Goal: Transaction & Acquisition: Purchase product/service

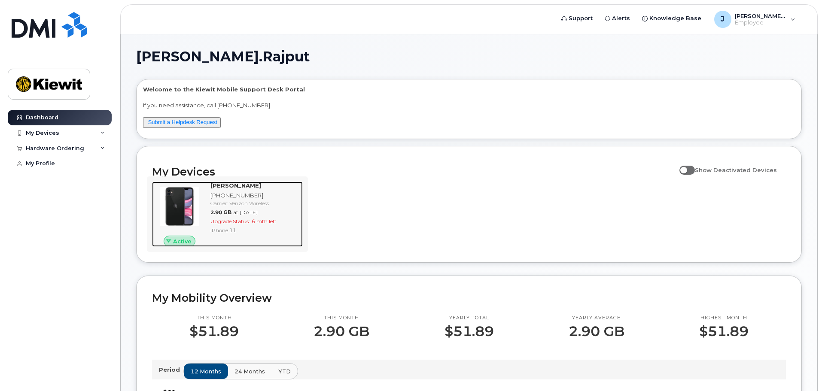
click at [275, 201] on div "Carrier: Verizon Wireless" at bounding box center [255, 203] width 89 height 7
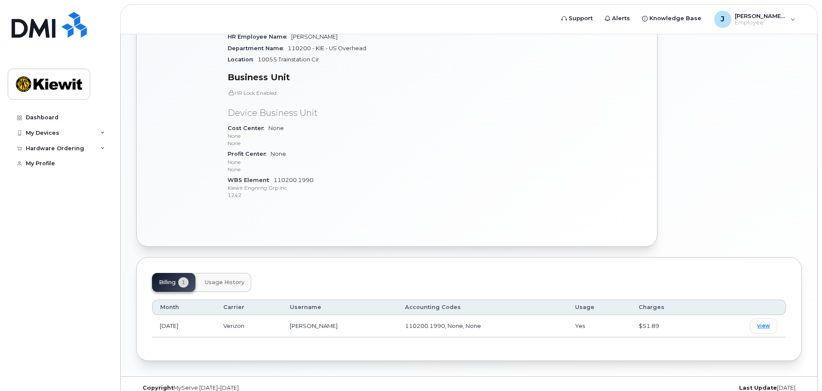
scroll to position [227, 0]
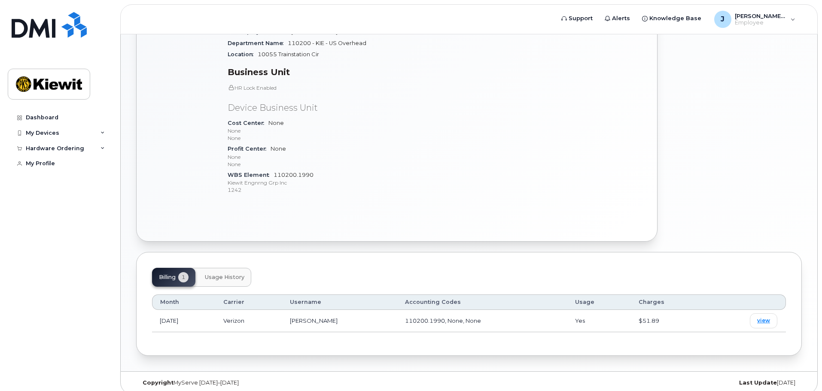
click at [261, 276] on div "Billing 1 Usage History" at bounding box center [469, 277] width 634 height 19
click at [241, 274] on span "Usage History" at bounding box center [225, 277] width 40 height 7
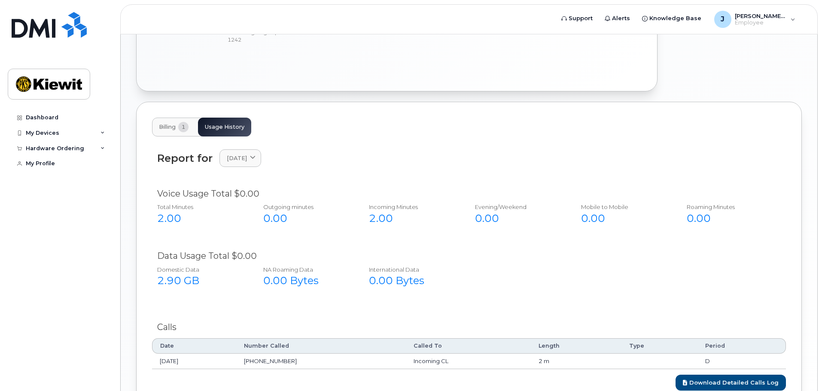
scroll to position [436, 0]
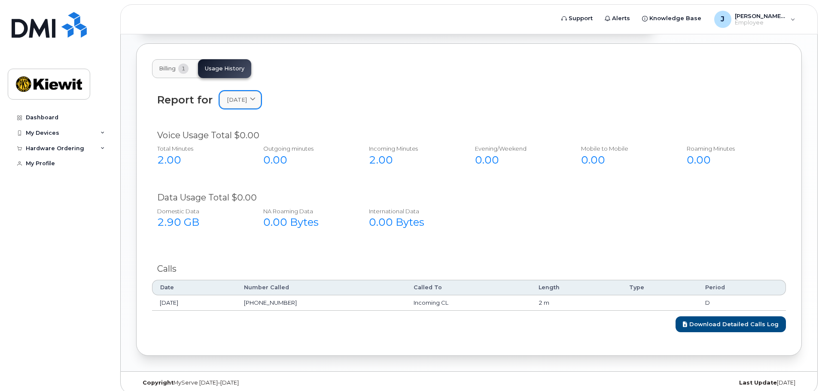
click at [247, 96] on span "August 2025" at bounding box center [237, 100] width 20 height 8
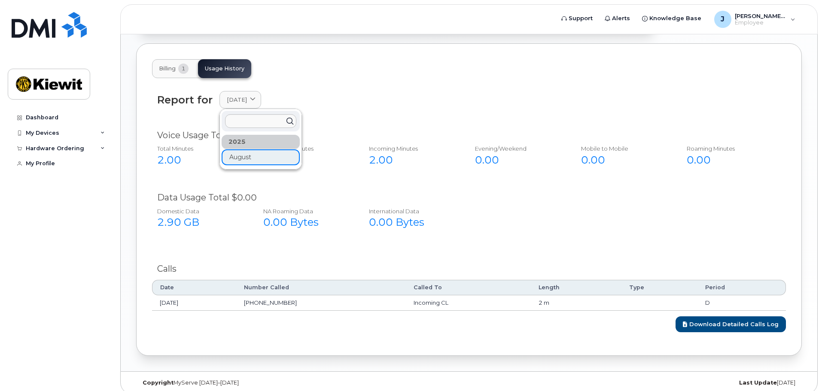
click at [266, 135] on div "2025" at bounding box center [261, 142] width 78 height 14
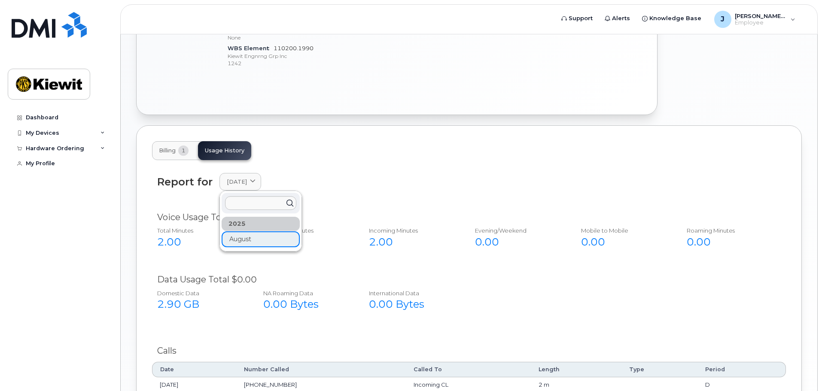
scroll to position [221, 0]
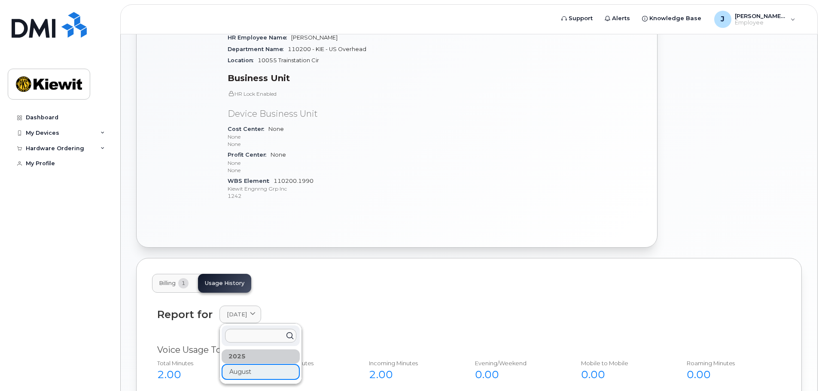
click at [175, 280] on span "Billing" at bounding box center [167, 283] width 17 height 7
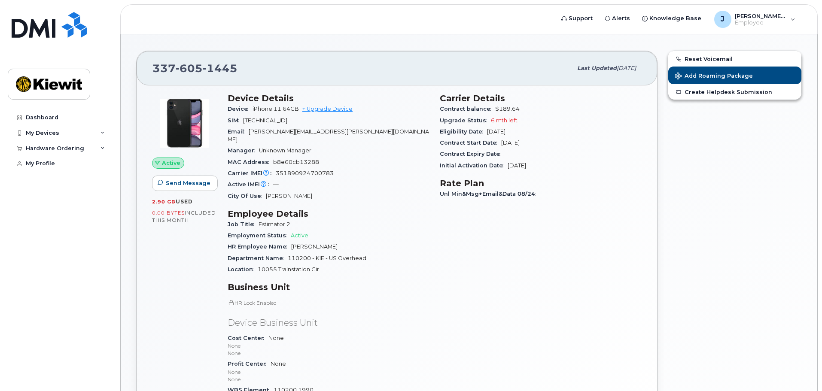
scroll to position [0, 0]
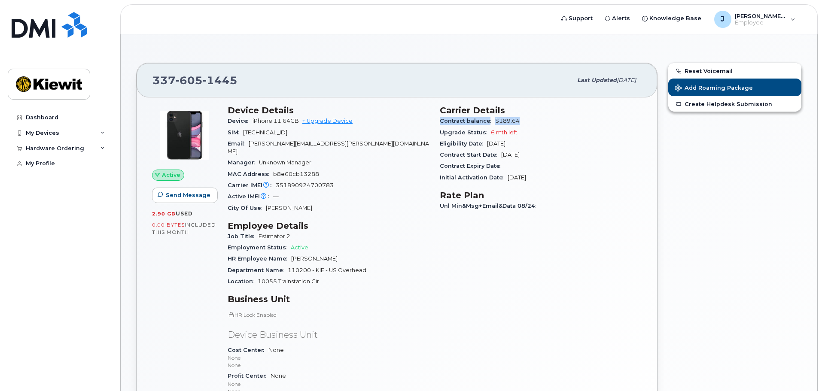
drag, startPoint x: 440, startPoint y: 120, endPoint x: 529, endPoint y: 121, distance: 88.9
click at [529, 121] on div "Contract balance $189.64" at bounding box center [541, 121] width 202 height 11
click at [537, 123] on div "Contract balance $189.64" at bounding box center [541, 121] width 202 height 11
drag, startPoint x: 436, startPoint y: 134, endPoint x: 584, endPoint y: 137, distance: 147.8
click at [528, 131] on div "Carrier Details Contract balance $189.64 Upgrade Status 6 mth left Eligibility …" at bounding box center [541, 267] width 212 height 335
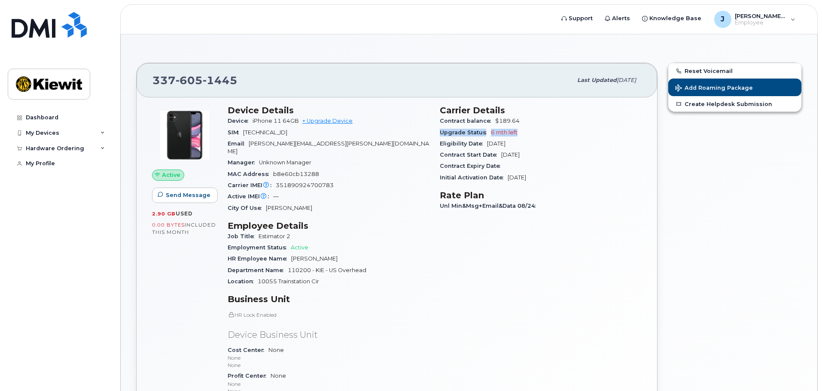
click at [586, 137] on div "Upgrade Status 6 mth left" at bounding box center [541, 132] width 202 height 11
drag, startPoint x: 642, startPoint y: 79, endPoint x: 530, endPoint y: 101, distance: 113.8
click at [547, 87] on div "337 605 1445 Last updated Sep 06, 2025" at bounding box center [397, 80] width 521 height 34
drag, startPoint x: 440, startPoint y: 159, endPoint x: 541, endPoint y: 152, distance: 100.8
click at [541, 152] on div "Contract Start Date Mar 19, 2024" at bounding box center [541, 155] width 202 height 11
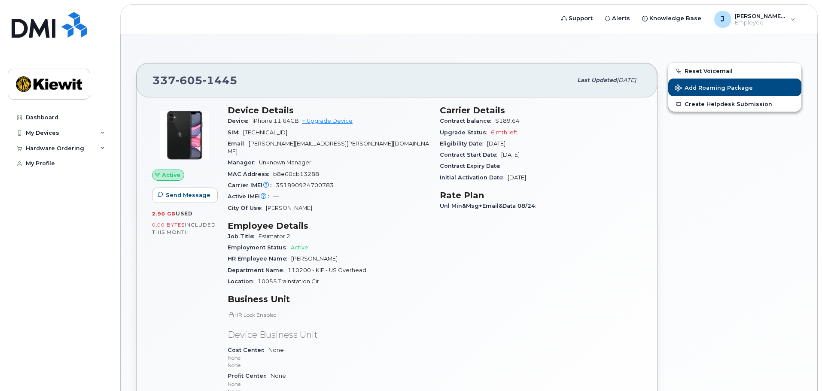
drag, startPoint x: 542, startPoint y: 138, endPoint x: 442, endPoint y: 143, distance: 99.8
click at [442, 143] on div "Eligibility Date Mar 19, 2026" at bounding box center [541, 143] width 202 height 11
drag, startPoint x: 441, startPoint y: 169, endPoint x: 505, endPoint y: 168, distance: 64.0
click at [505, 168] on div "Contract Expiry Date" at bounding box center [541, 166] width 202 height 11
drag, startPoint x: 440, startPoint y: 179, endPoint x: 552, endPoint y: 177, distance: 111.7
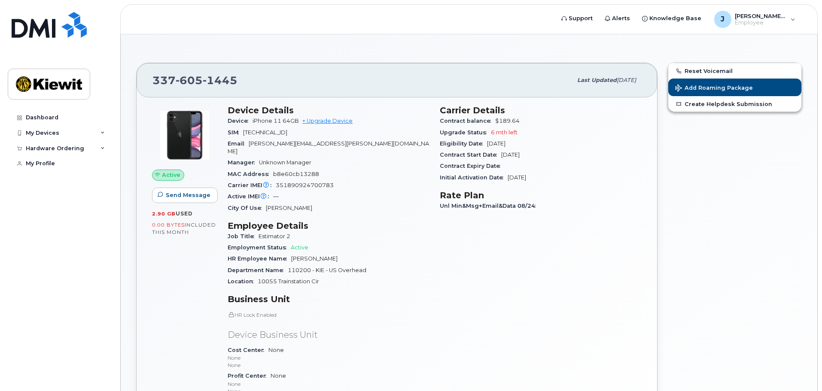
click at [552, 177] on div "Initial Activation Date Jul 01, 2021" at bounding box center [541, 177] width 202 height 11
click at [557, 182] on div "Initial Activation Date Jul 01, 2021" at bounding box center [541, 177] width 202 height 11
drag, startPoint x: 445, startPoint y: 207, endPoint x: 584, endPoint y: 206, distance: 139.6
click at [551, 206] on div "Unl Min&Msg+Email&Data 08/24" at bounding box center [541, 206] width 202 height 11
click at [559, 235] on div "Carrier Details Contract balance $189.64 Upgrade Status 6 mth left Eligibility …" at bounding box center [541, 267] width 212 height 335
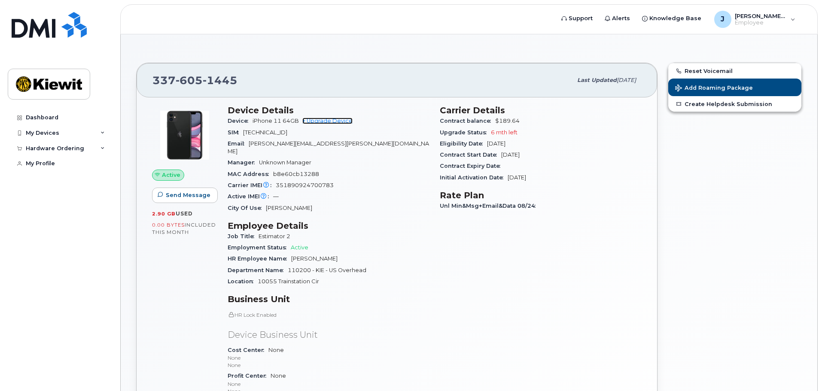
click at [327, 119] on link "+ Upgrade Device" at bounding box center [327, 121] width 50 height 6
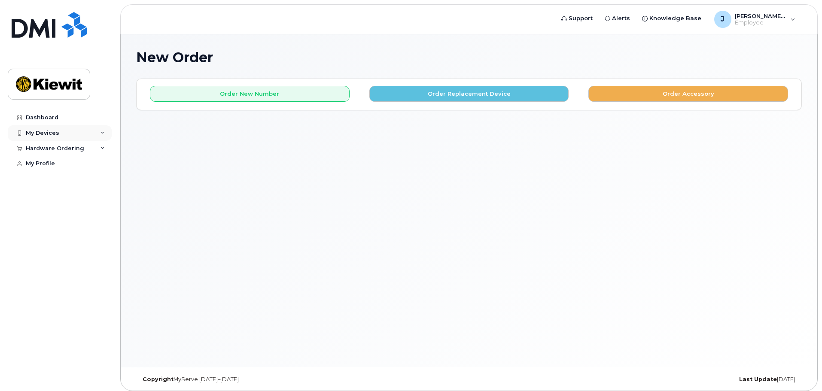
click at [75, 139] on div "My Devices" at bounding box center [60, 132] width 104 height 15
click at [91, 198] on div "Hardware Ordering" at bounding box center [60, 194] width 104 height 15
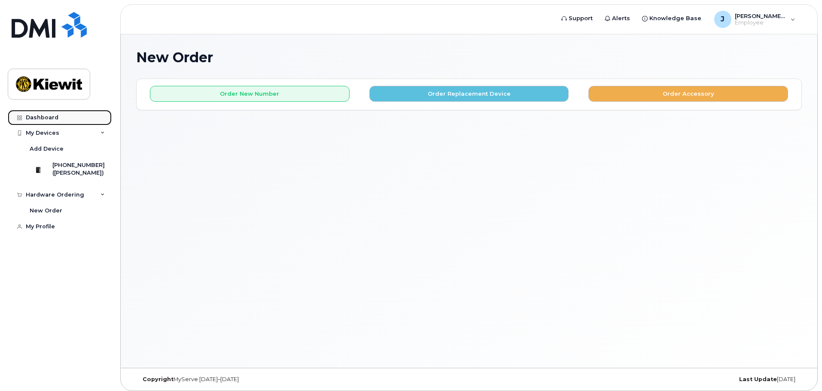
click at [58, 120] on link "Dashboard" at bounding box center [60, 117] width 104 height 15
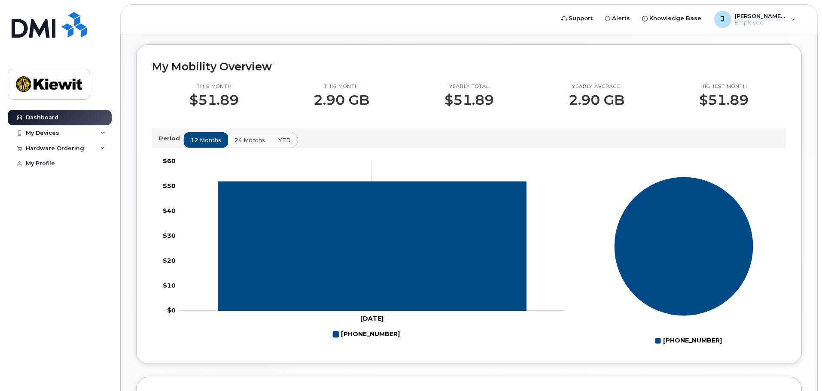
scroll to position [215, 0]
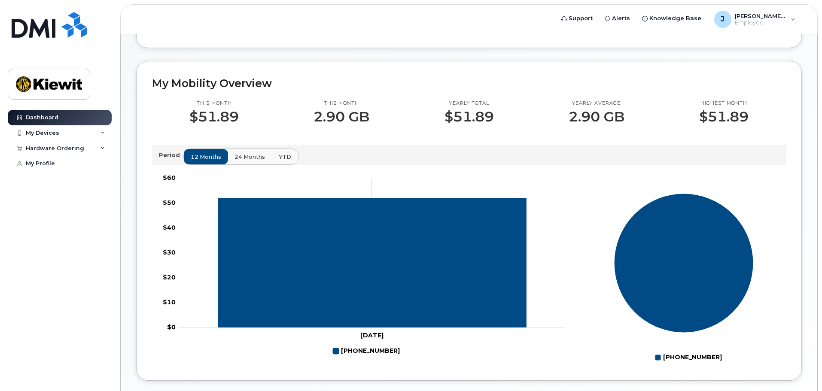
click at [277, 162] on button "YTD" at bounding box center [285, 156] width 27 height 15
click at [255, 158] on span "24 months" at bounding box center [250, 157] width 31 height 8
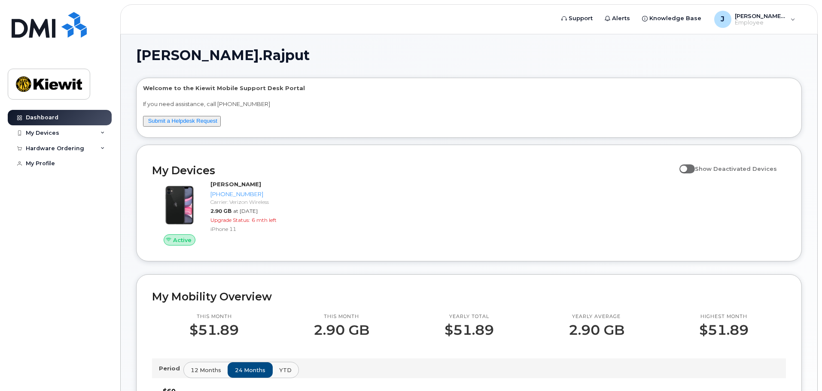
scroll to position [0, 0]
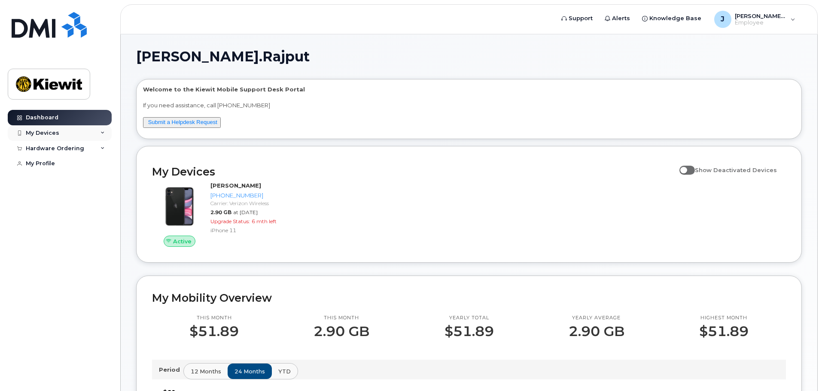
click at [66, 137] on div "My Devices" at bounding box center [60, 132] width 104 height 15
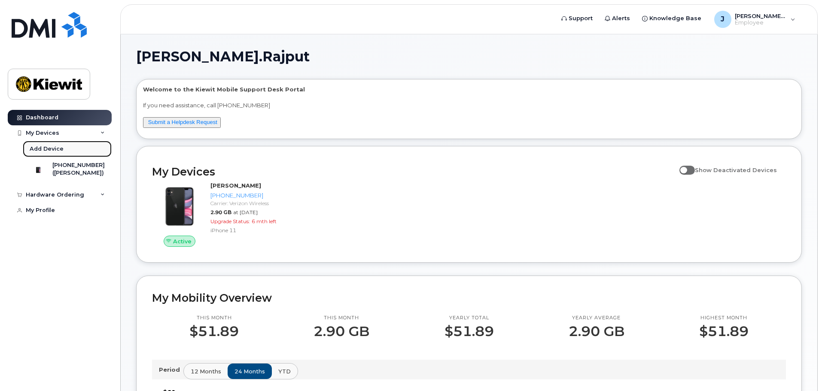
click at [80, 142] on link "Add Device" at bounding box center [67, 149] width 89 height 16
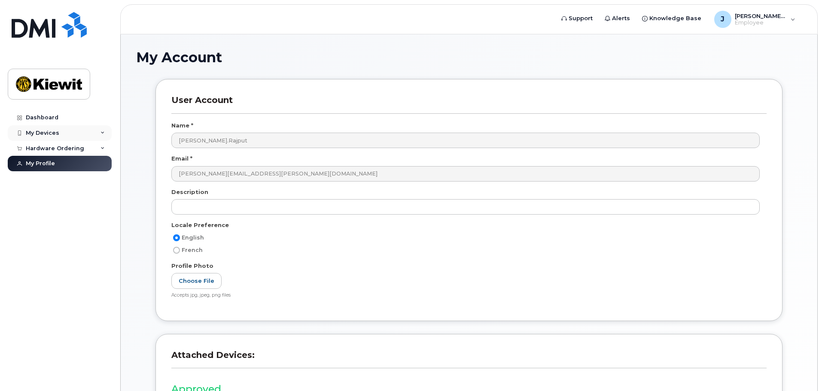
click at [55, 133] on div "My Devices" at bounding box center [43, 133] width 34 height 7
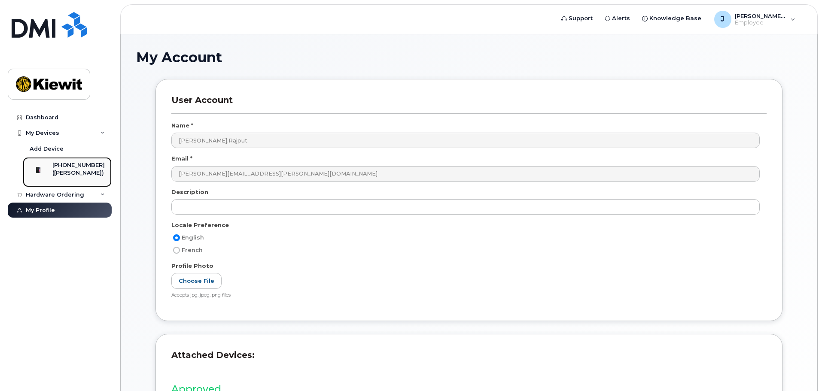
click at [49, 165] on div at bounding box center [38, 170] width 22 height 17
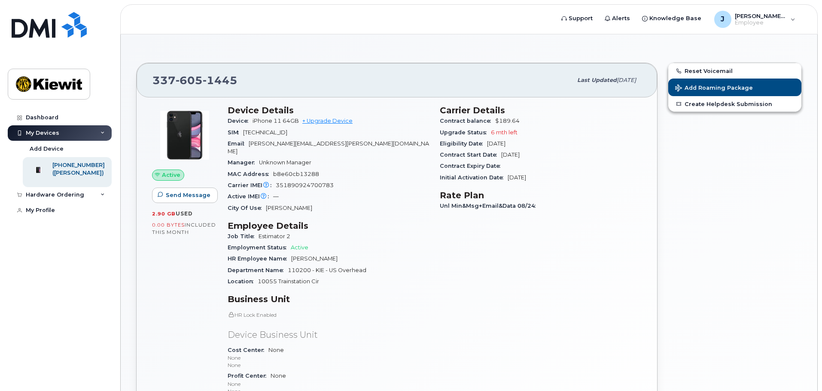
click at [331, 125] on div "Device iPhone 11 64GB + Upgrade Device" at bounding box center [329, 121] width 202 height 11
click at [338, 122] on link "+ Upgrade Device" at bounding box center [327, 121] width 50 height 6
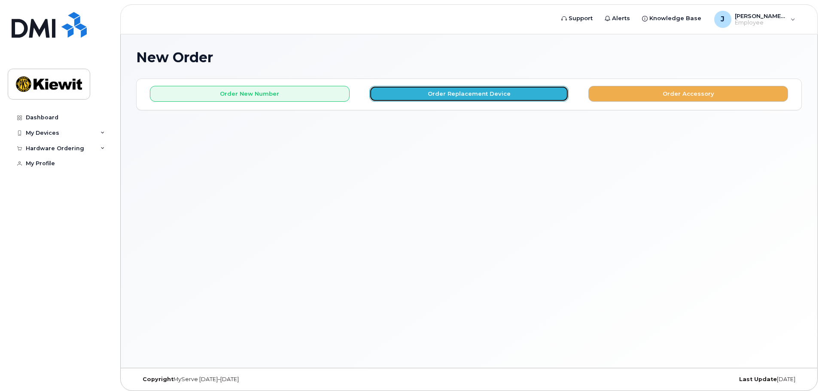
click at [541, 100] on button "Order Replacement Device" at bounding box center [470, 94] width 200 height 16
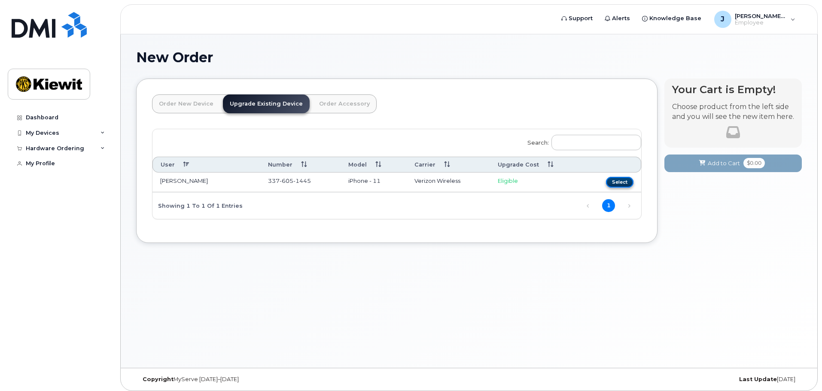
click at [615, 185] on button "Select" at bounding box center [619, 182] width 27 height 11
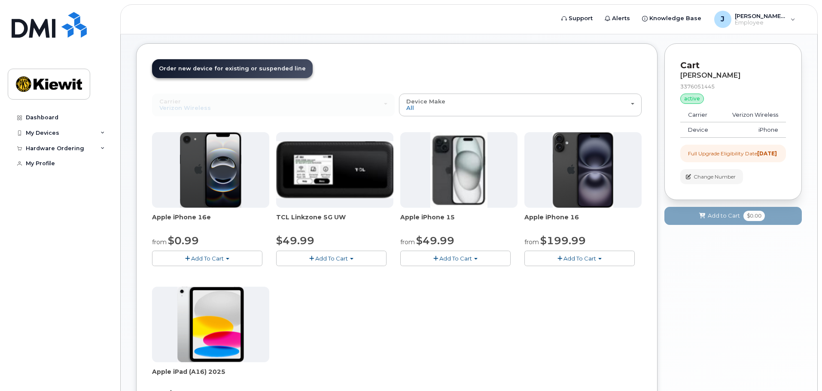
scroll to position [129, 0]
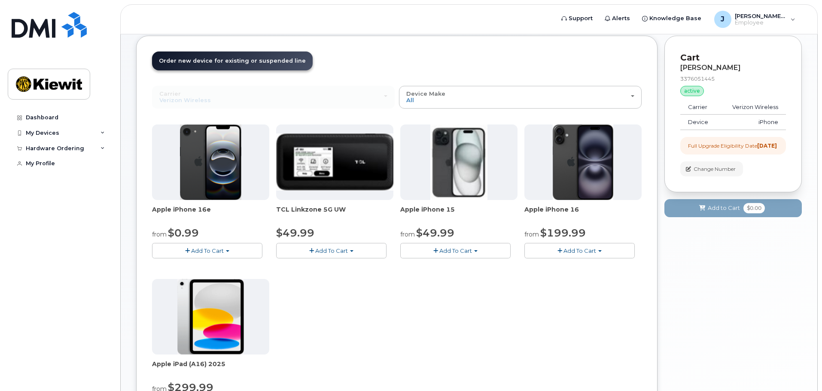
click at [730, 155] on div "Full Upgrade Eligibility Date [DATE]" at bounding box center [734, 146] width 106 height 18
click at [710, 170] on button "Change Number" at bounding box center [712, 169] width 63 height 15
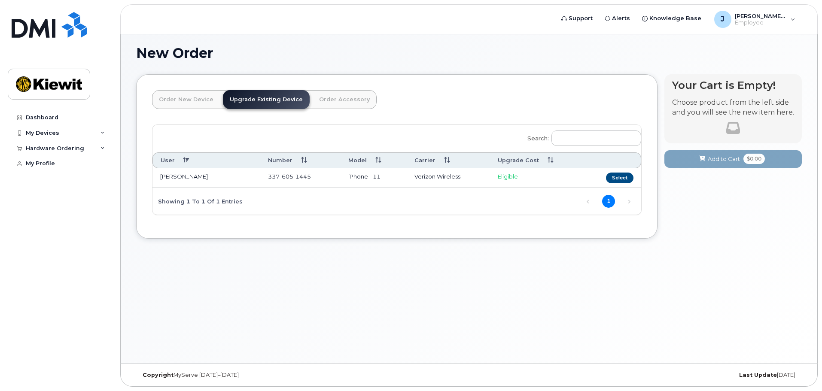
click at [352, 106] on link "Order Accessory" at bounding box center [344, 99] width 64 height 19
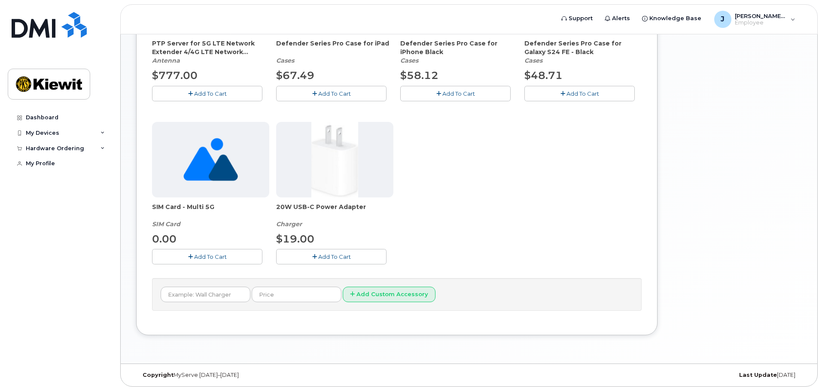
scroll to position [0, 0]
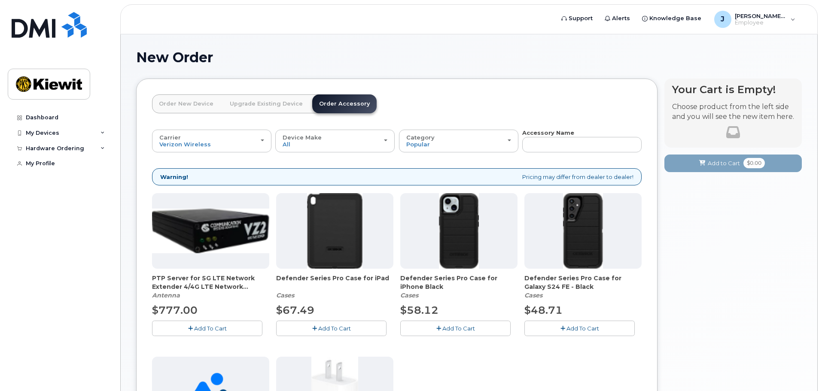
click at [267, 92] on div "Order New Device Upgrade Existing Device Order Accessory Order new device and n…" at bounding box center [397, 325] width 522 height 492
click at [258, 100] on link "Upgrade Existing Device" at bounding box center [266, 104] width 87 height 19
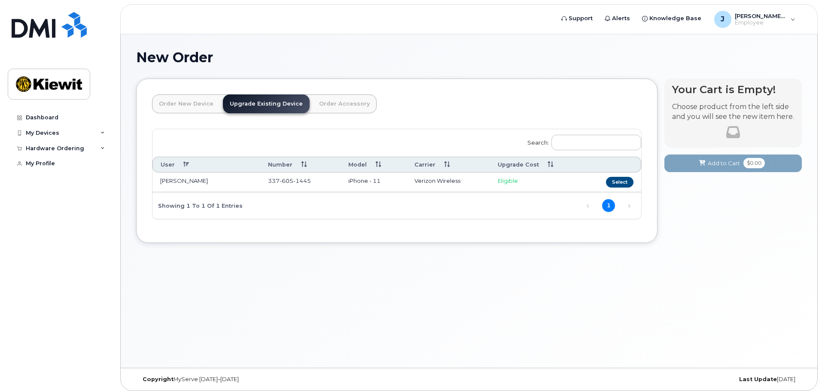
click at [202, 109] on link "Order New Device" at bounding box center [186, 104] width 68 height 19
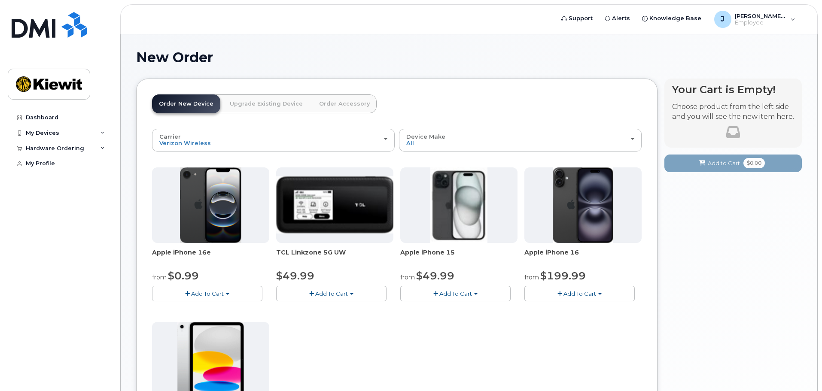
click at [233, 107] on link "Upgrade Existing Device" at bounding box center [266, 104] width 87 height 19
